Goal: Task Accomplishment & Management: Manage account settings

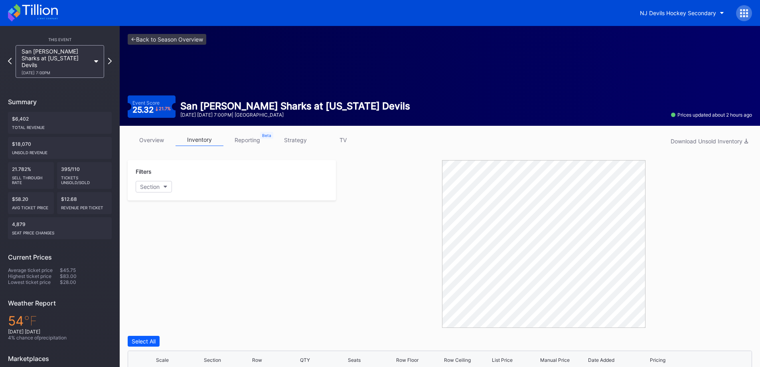
click at [57, 42] on div "This Event" at bounding box center [60, 39] width 104 height 5
click at [661, 17] on button "NJ Devils Hockey Secondary" at bounding box center [682, 13] width 96 height 15
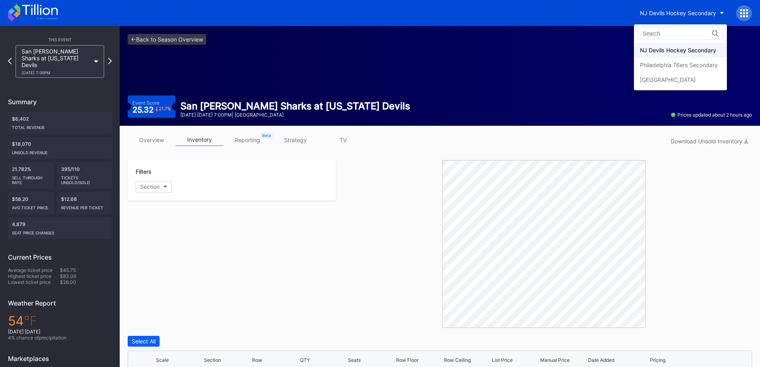
click at [667, 65] on div "Philadelphia 76ers Secondary" at bounding box center [679, 64] width 78 height 7
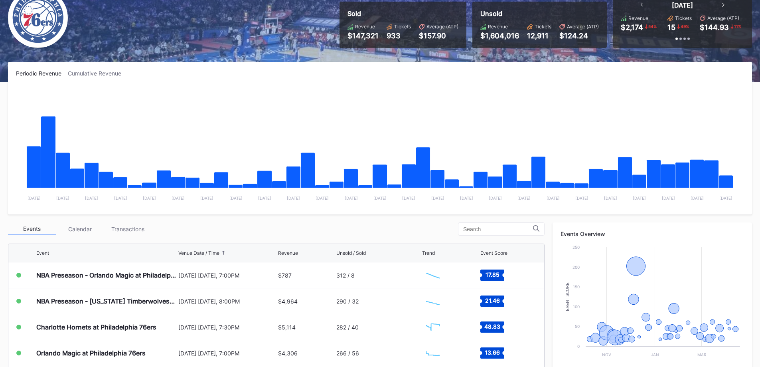
scroll to position [160, 0]
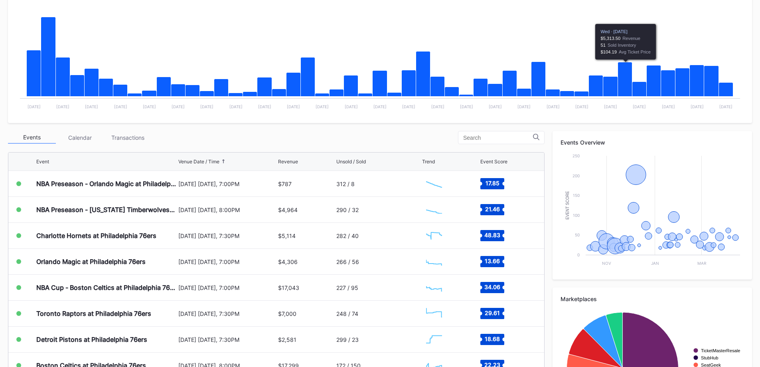
click at [130, 137] on div "Transactions" at bounding box center [128, 137] width 48 height 12
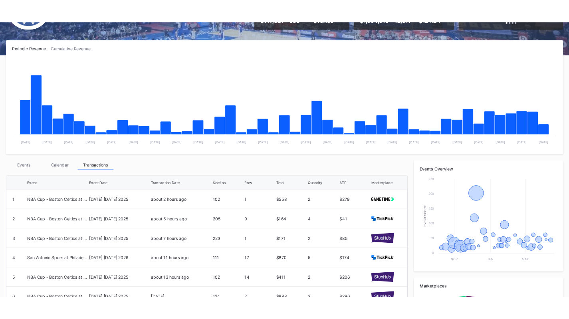
scroll to position [0, 0]
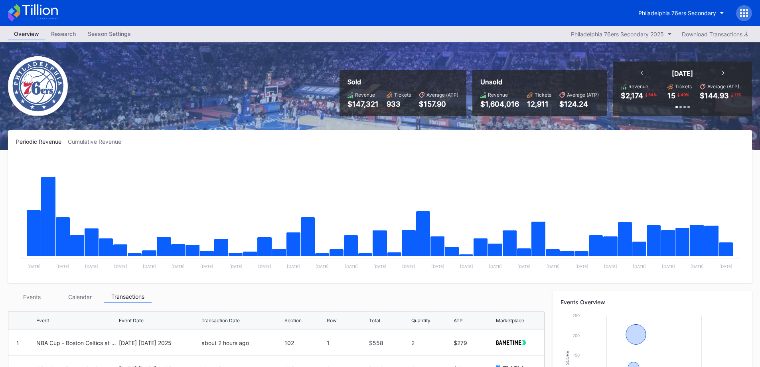
click at [50, 14] on icon at bounding box center [33, 13] width 50 height 18
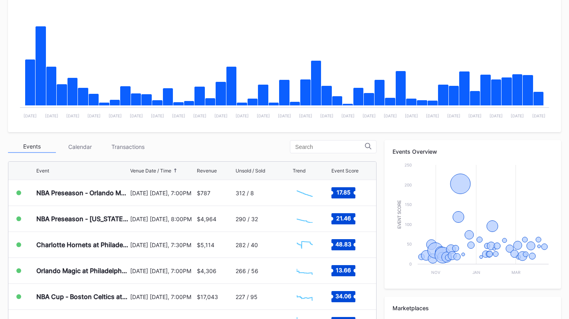
scroll to position [160, 0]
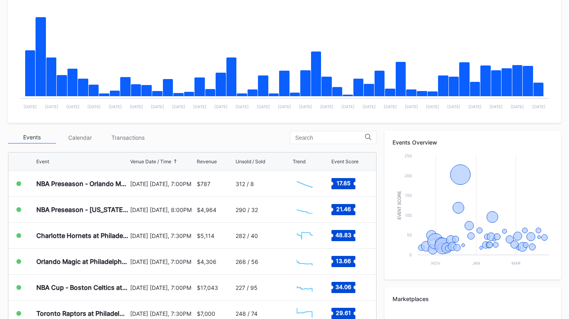
click at [112, 135] on div "Transactions" at bounding box center [128, 137] width 48 height 12
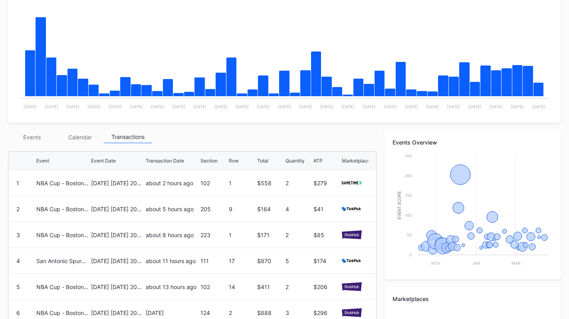
click at [119, 135] on div "Transactions" at bounding box center [128, 137] width 48 height 12
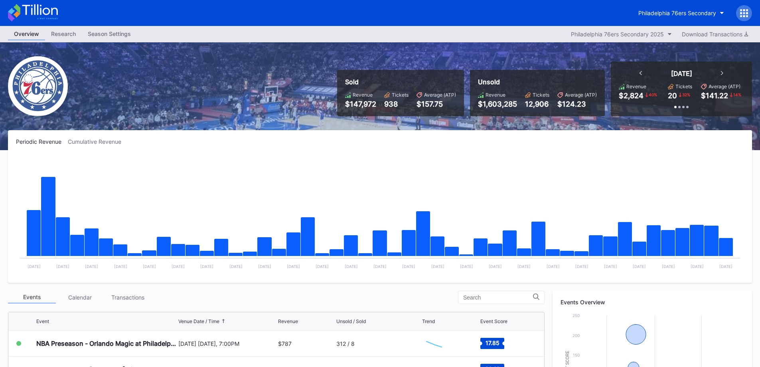
click at [45, 10] on icon at bounding box center [33, 13] width 50 height 18
click at [568, 36] on div "Philadelphia 76ers Secondary 2025" at bounding box center [617, 34] width 93 height 7
click at [568, 12] on div "Philadelphia 76ers Secondary" at bounding box center [678, 13] width 78 height 7
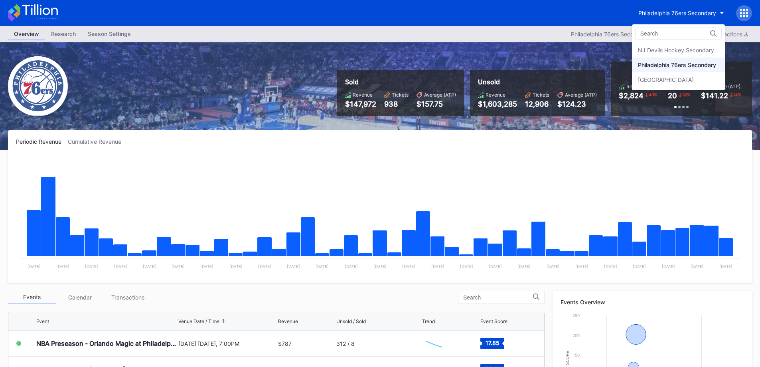
click at [568, 51] on div "NJ Devils Hockey Secondary" at bounding box center [676, 50] width 76 height 7
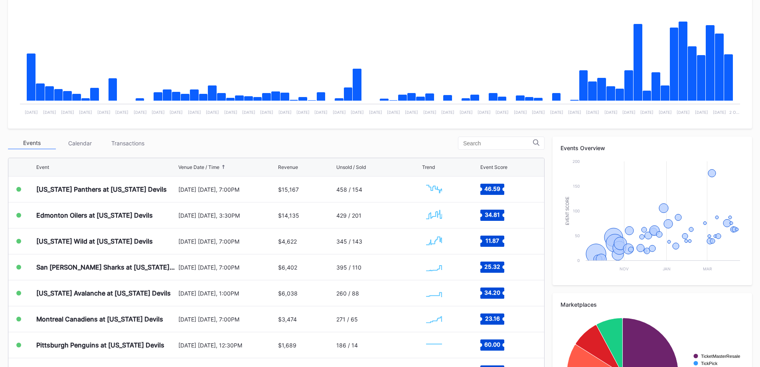
scroll to position [160, 0]
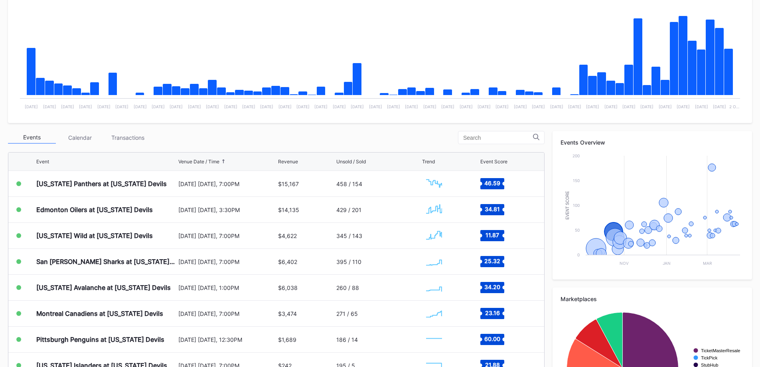
click at [119, 139] on div "Transactions" at bounding box center [128, 137] width 48 height 12
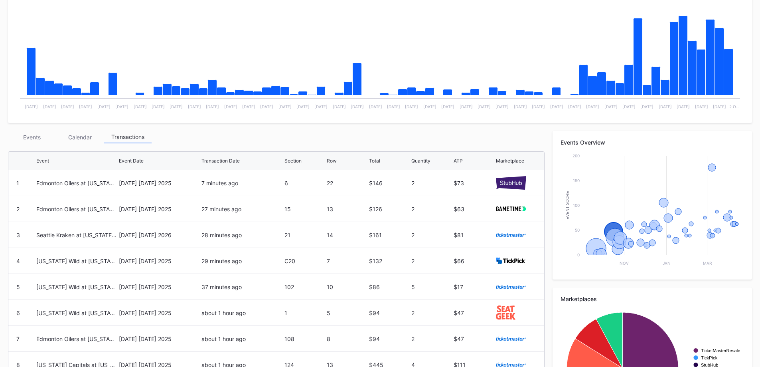
click at [48, 139] on div "Events" at bounding box center [32, 137] width 48 height 12
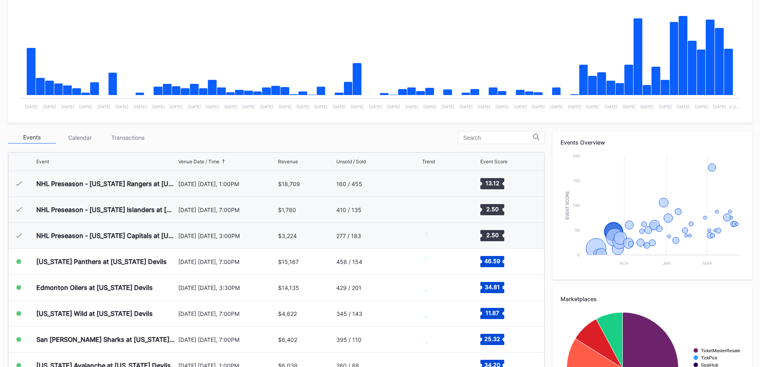
scroll to position [78, 0]
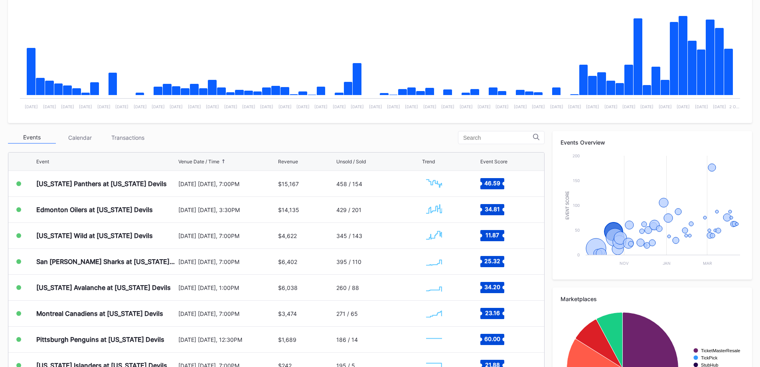
click at [106, 180] on div "Florida Panthers at New Jersey Devils" at bounding box center [101, 184] width 131 height 8
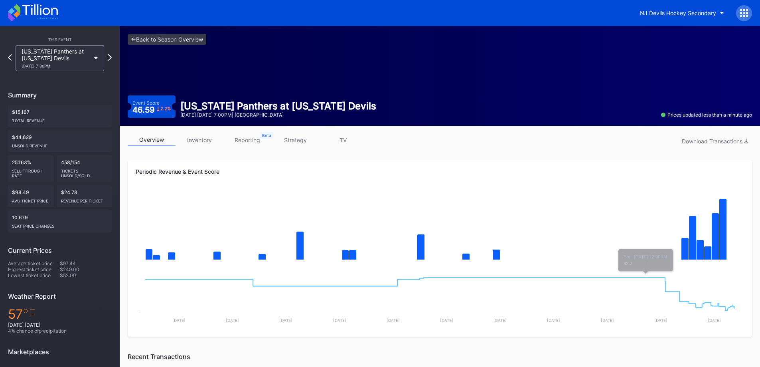
click at [310, 136] on link "strategy" at bounding box center [295, 140] width 48 height 12
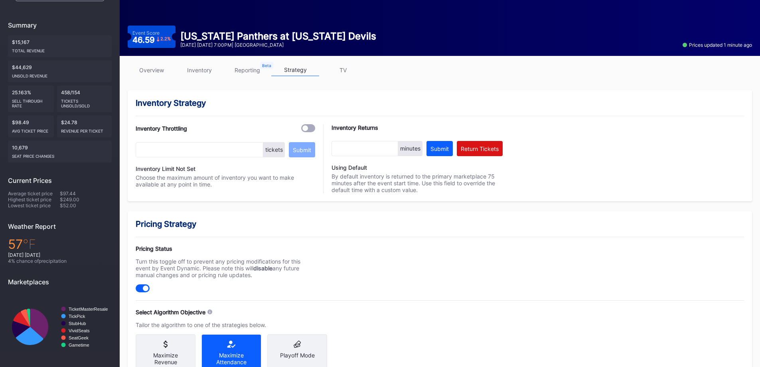
scroll to position [200, 0]
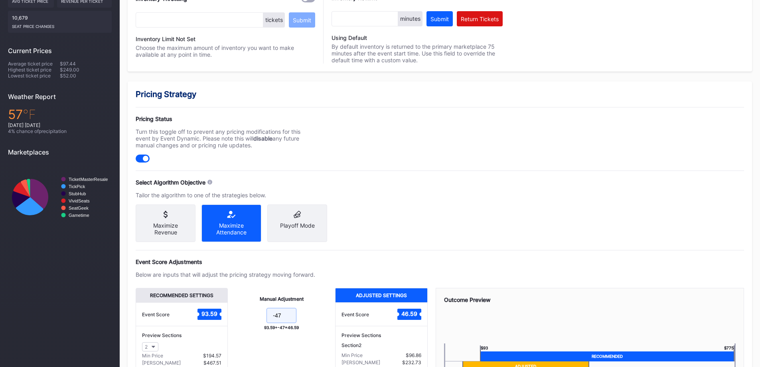
click at [292, 319] on input "-47" at bounding box center [282, 315] width 30 height 15
type input "-48"
click at [371, 255] on div "Pricing Strategy Pricing Status Turn this toggle off to prevent any pricing mod…" at bounding box center [440, 266] width 625 height 370
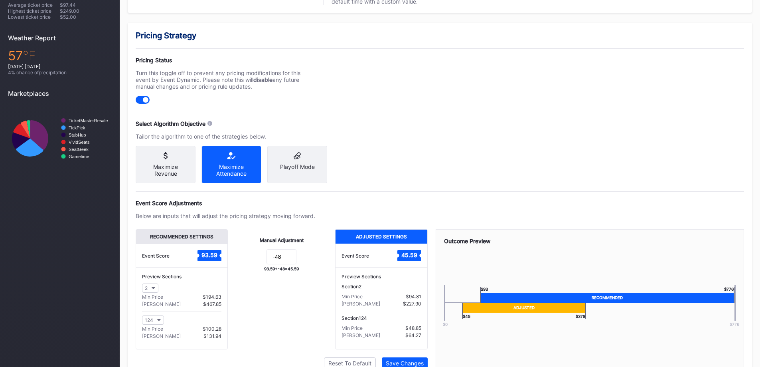
scroll to position [299, 0]
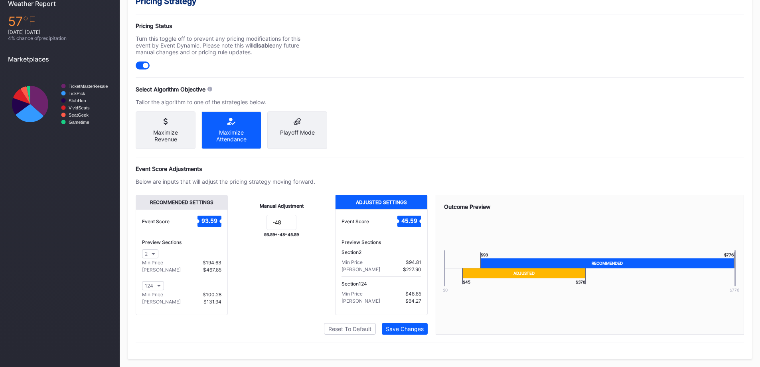
click at [412, 319] on button "Save Changes" at bounding box center [405, 329] width 46 height 12
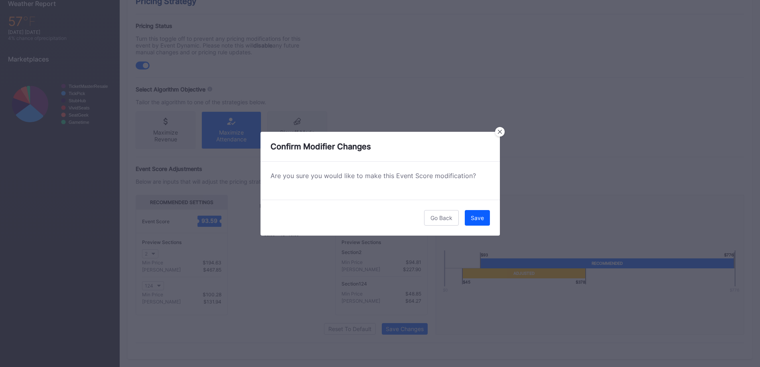
click at [475, 210] on div "Go Back Save" at bounding box center [381, 218] width 240 height 36
click at [476, 215] on div "Save" at bounding box center [477, 217] width 13 height 7
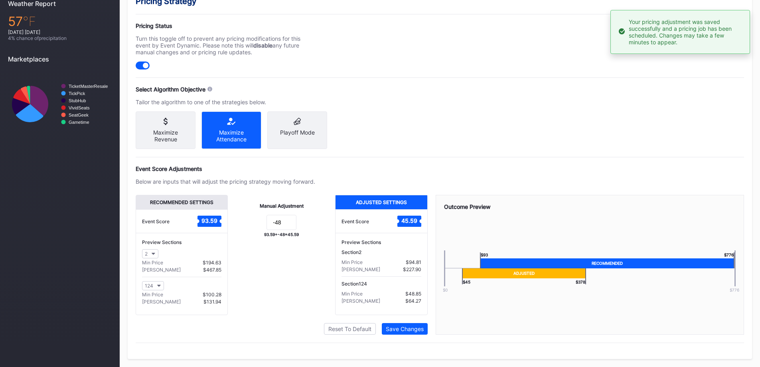
click at [154, 285] on button "124" at bounding box center [153, 285] width 22 height 9
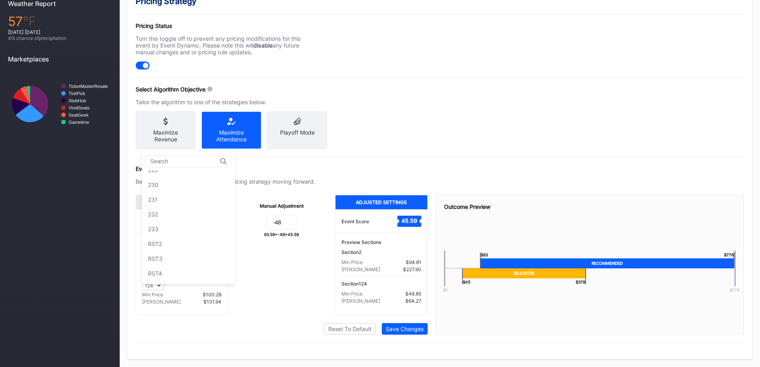
scroll to position [1378, 0]
click at [179, 225] on div "233" at bounding box center [188, 232] width 93 height 15
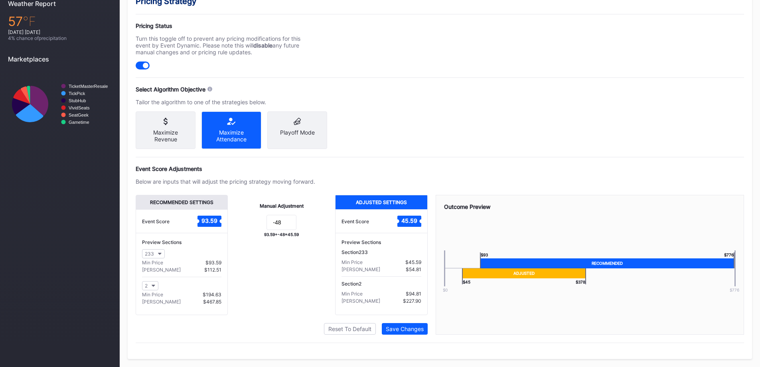
click at [273, 308] on div "Manual Adjustment -48 93.59 + -48 = 45.59" at bounding box center [281, 255] width 107 height 120
click at [408, 319] on button "Save Changes" at bounding box center [405, 329] width 46 height 12
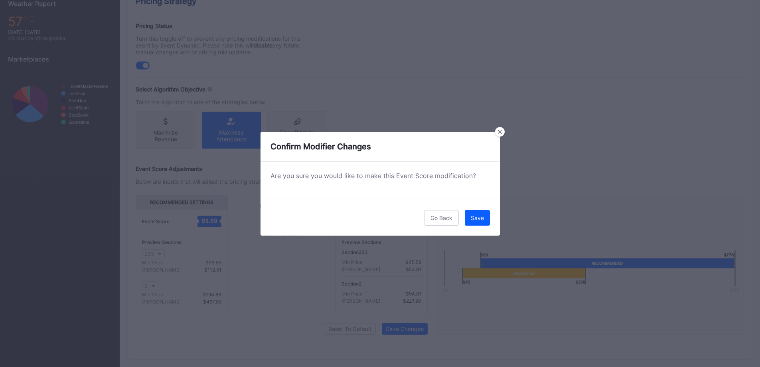
click at [476, 212] on button "Save" at bounding box center [477, 218] width 25 height 16
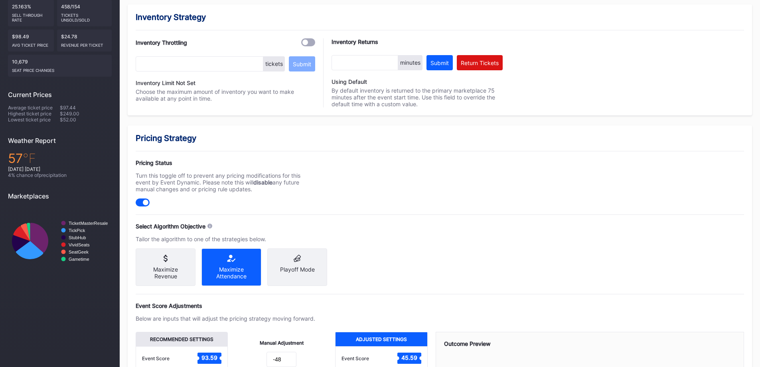
scroll to position [0, 0]
